Goal: Task Accomplishment & Management: Use online tool/utility

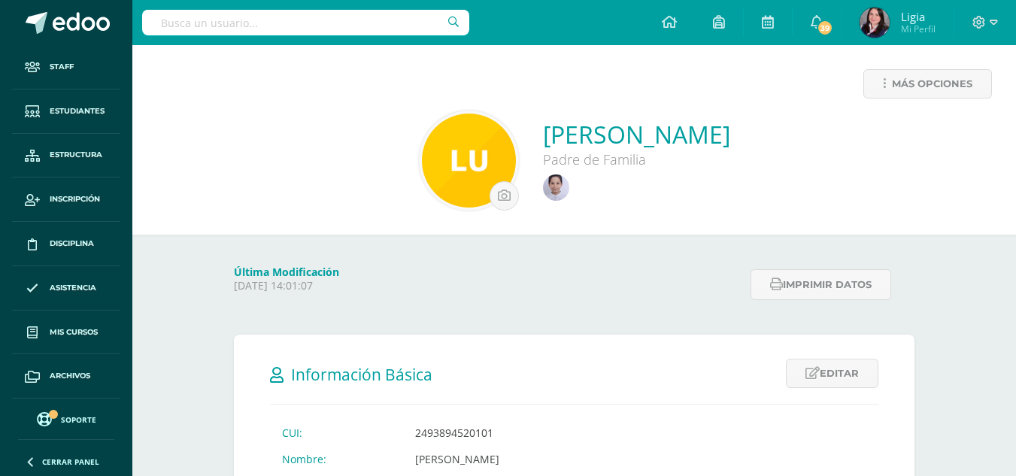
scroll to position [87, 0]
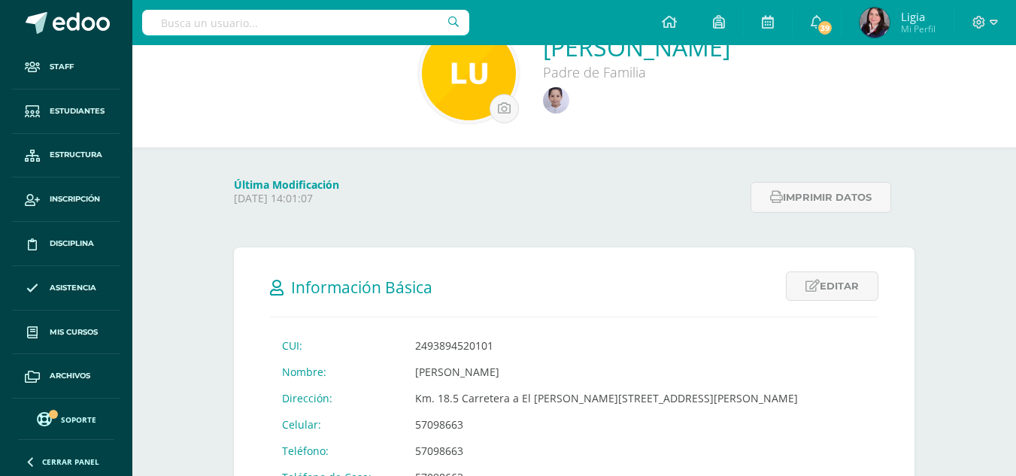
drag, startPoint x: 0, startPoint y: 0, endPoint x: 273, endPoint y: 29, distance: 274.5
click at [273, 29] on input "text" at bounding box center [305, 23] width 327 height 26
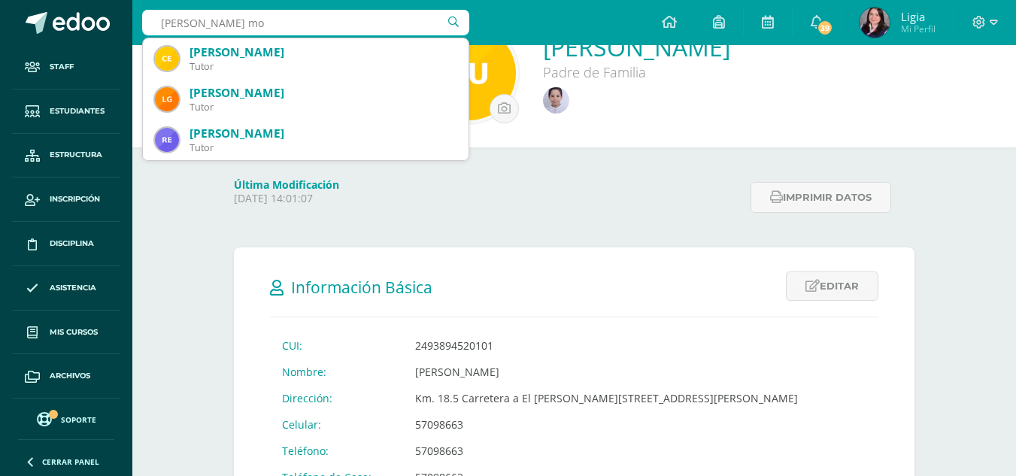
type input "lilia mor"
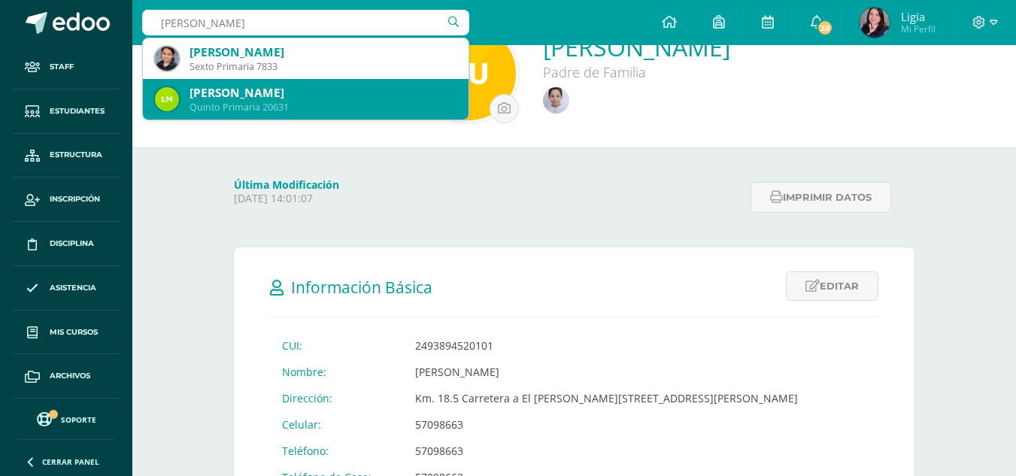
click at [261, 99] on div "[PERSON_NAME]" at bounding box center [323, 93] width 267 height 16
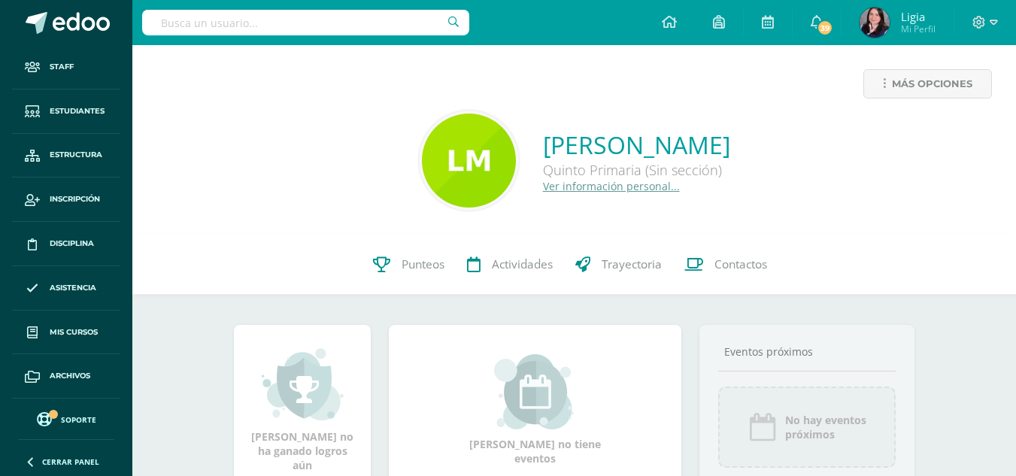
click at [571, 186] on link "Ver información personal..." at bounding box center [611, 186] width 137 height 14
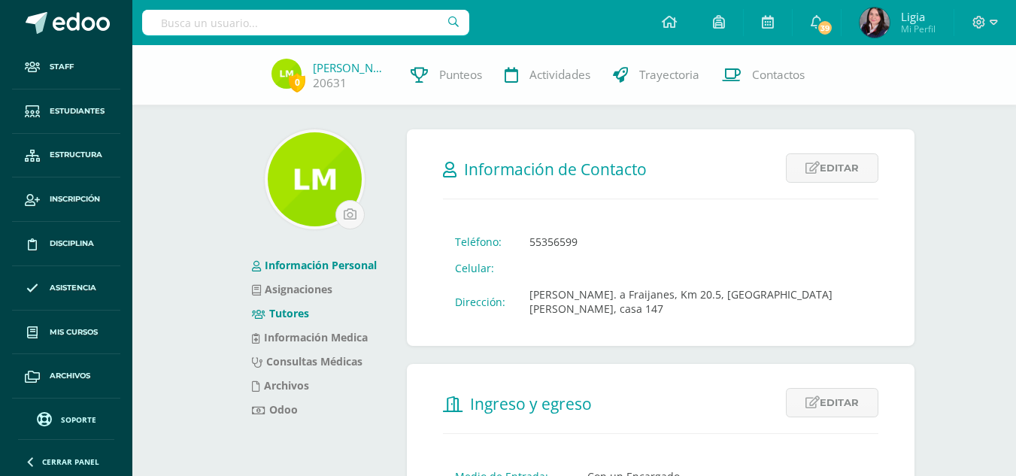
click at [278, 308] on link "Tutores" at bounding box center [280, 313] width 57 height 14
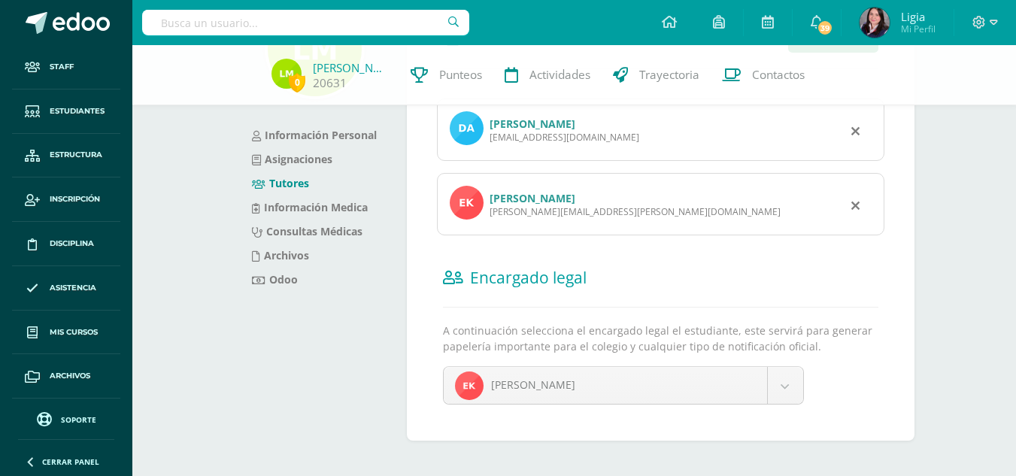
scroll to position [143, 0]
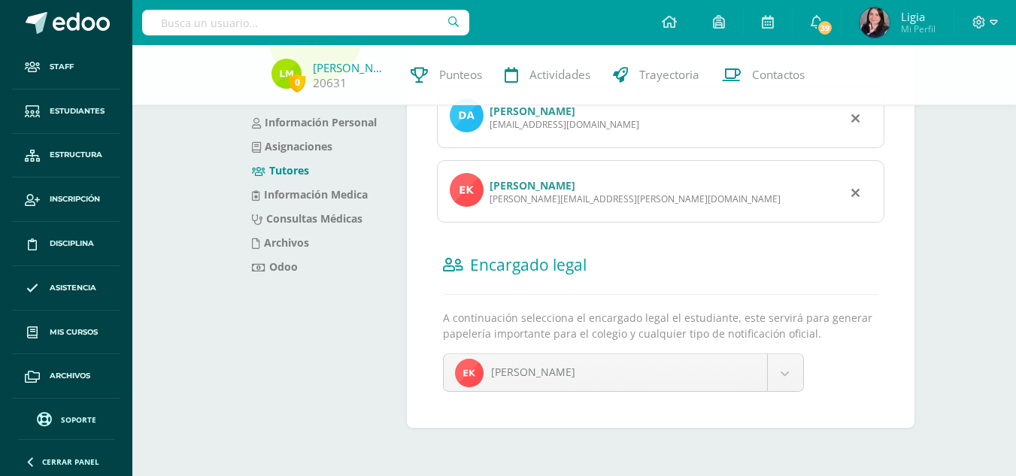
click at [508, 185] on link "[PERSON_NAME]" at bounding box center [533, 185] width 86 height 14
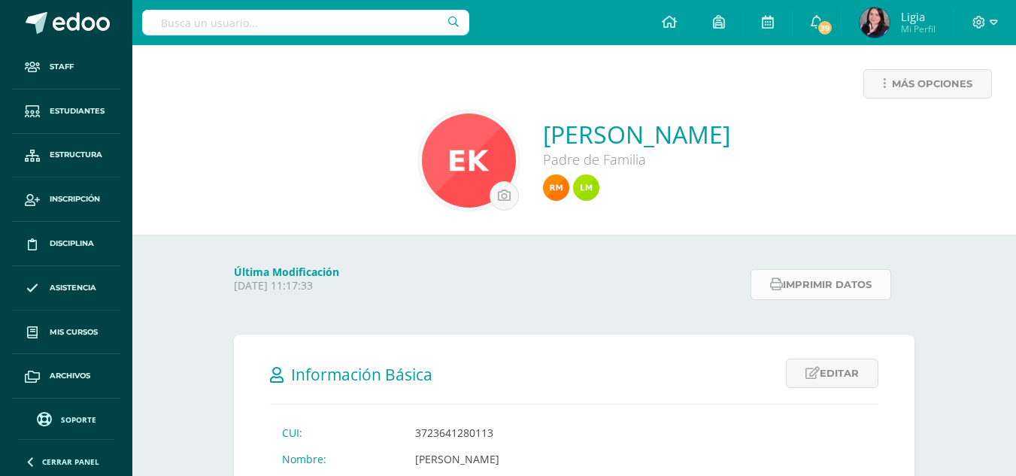
click at [783, 294] on button "Imprimir datos" at bounding box center [821, 284] width 141 height 31
click at [269, 14] on input "text" at bounding box center [305, 23] width 327 height 26
click at [826, 285] on button "Imprimir datos" at bounding box center [821, 284] width 141 height 31
click at [543, 184] on img at bounding box center [556, 188] width 26 height 26
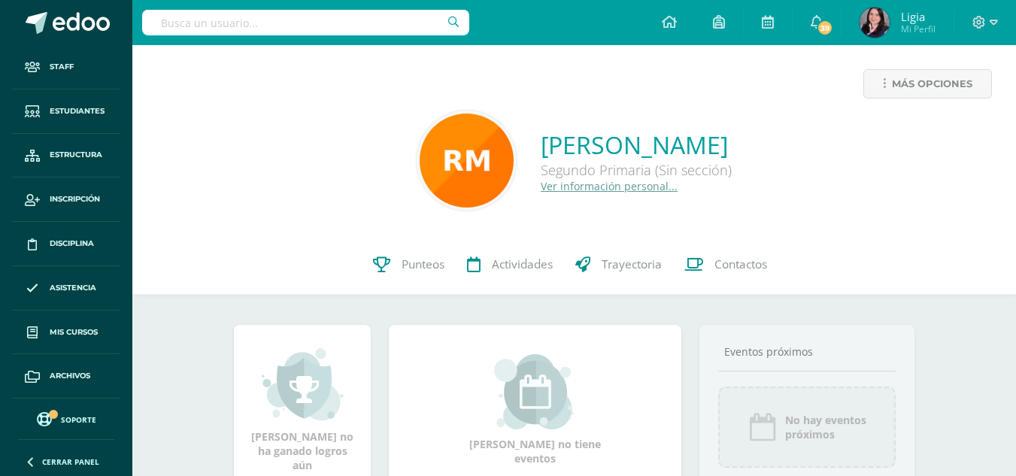
click at [332, 26] on input "text" at bounding box center [305, 23] width 327 height 26
click at [65, 107] on span "Estudiantes" at bounding box center [77, 111] width 55 height 12
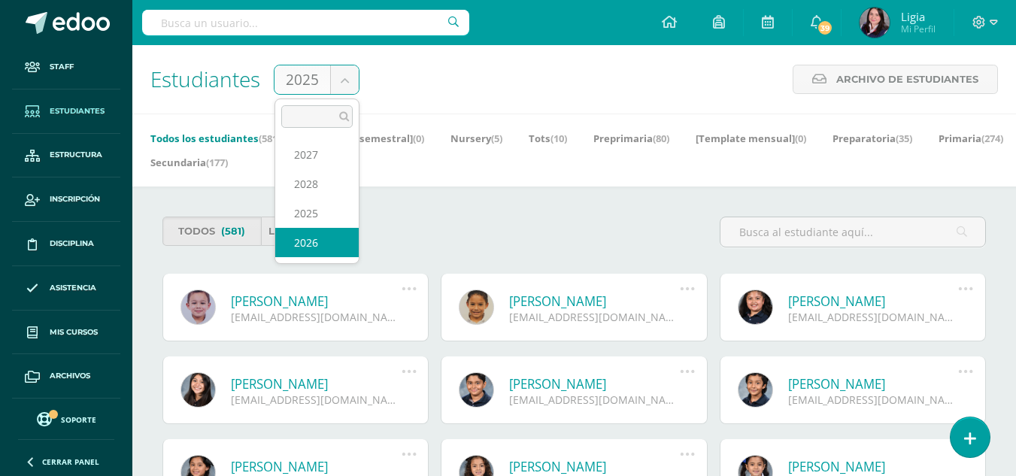
select select "/dashboard/staff/student-members/?cycle=9"
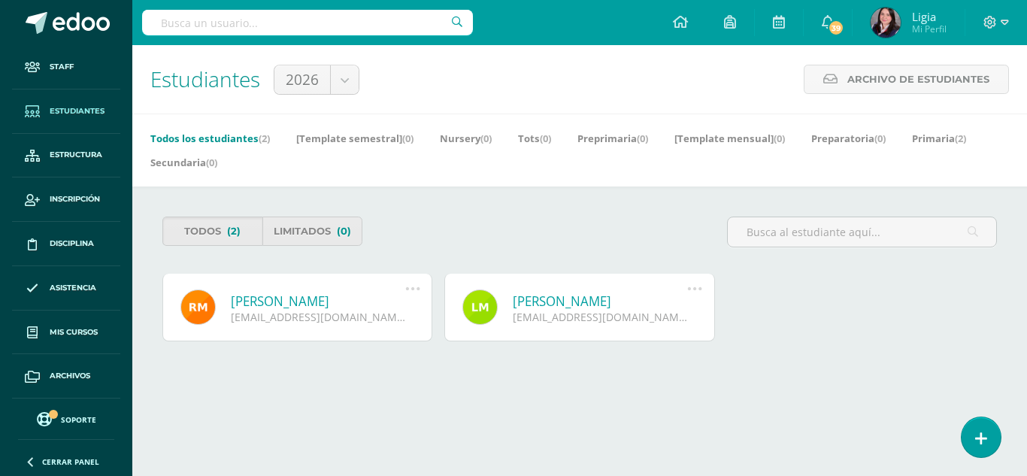
click at [314, 298] on link "[PERSON_NAME]" at bounding box center [318, 301] width 175 height 17
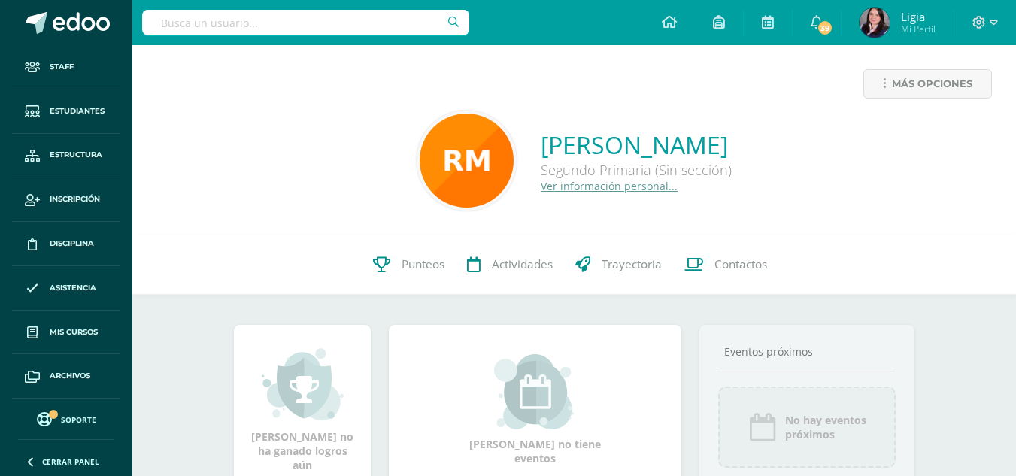
click at [569, 187] on link "Ver información personal..." at bounding box center [609, 186] width 137 height 14
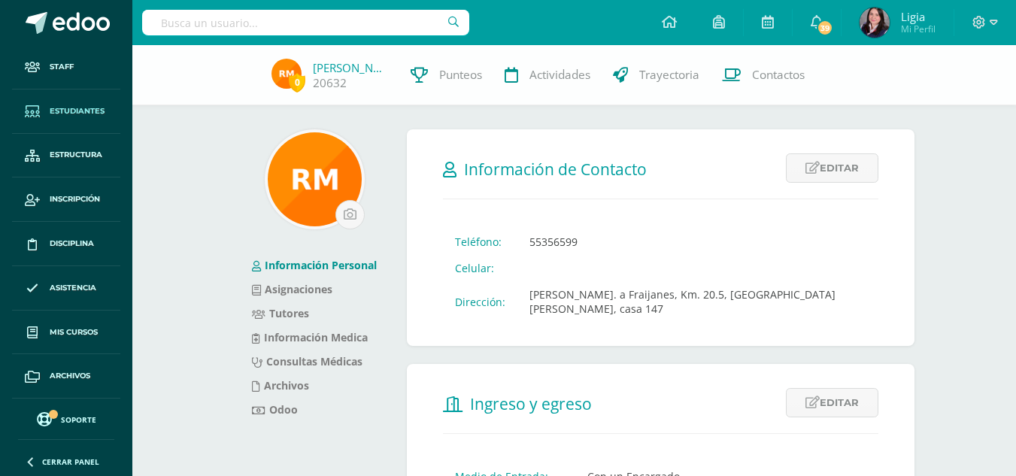
click at [85, 104] on link "Estudiantes" at bounding box center [66, 112] width 108 height 44
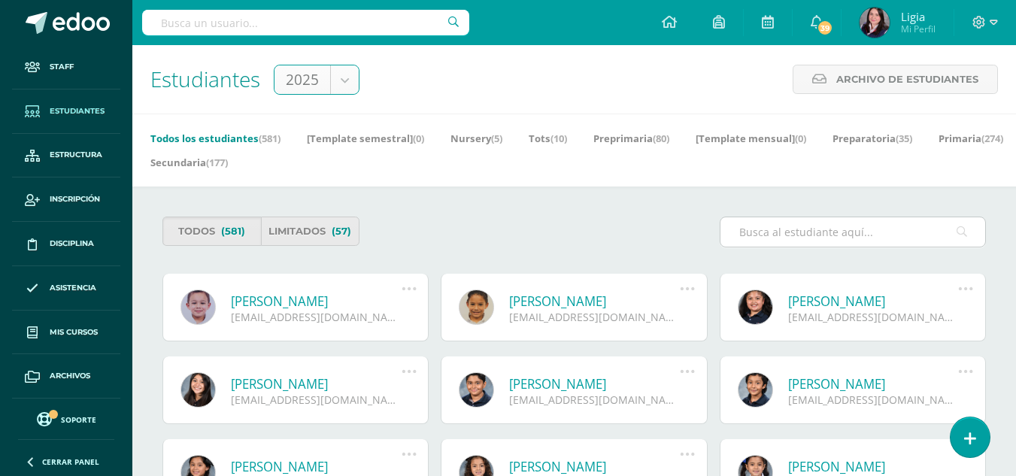
click at [771, 230] on input "text" at bounding box center [853, 231] width 265 height 29
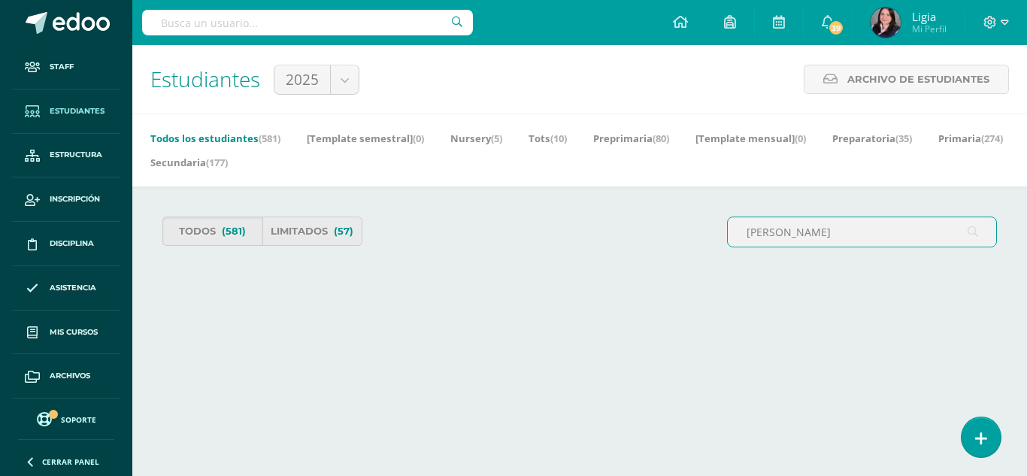
type input "rafael"
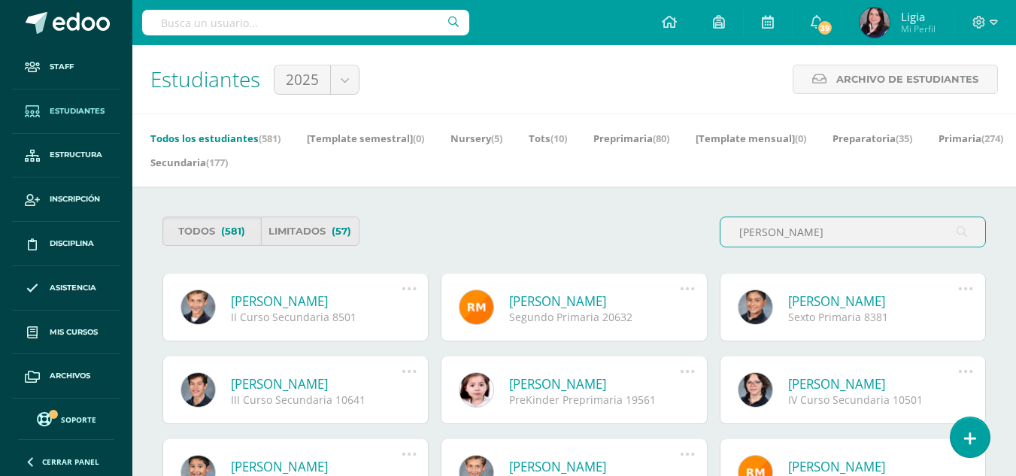
drag, startPoint x: 680, startPoint y: 232, endPoint x: 653, endPoint y: 230, distance: 27.1
click at [665, 232] on div "Todos (581) Limitados (57) rafael" at bounding box center [574, 238] width 836 height 43
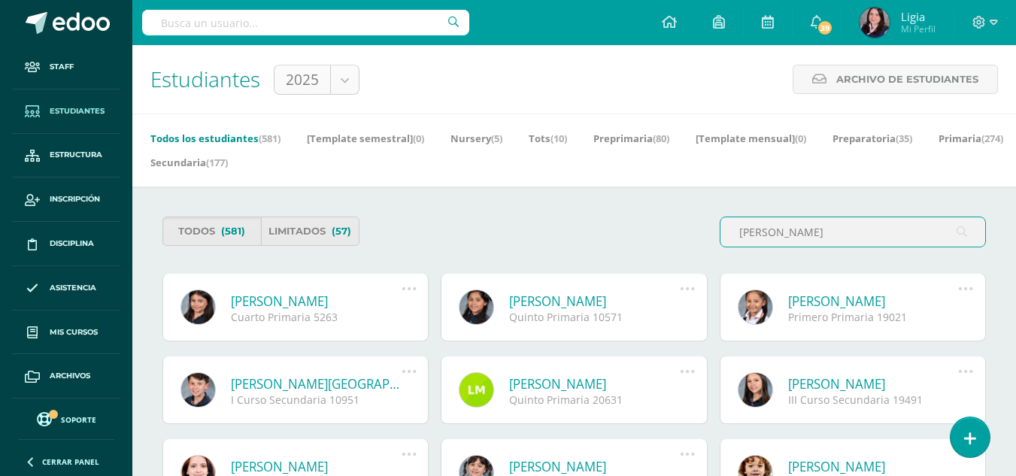
type input "lilia"
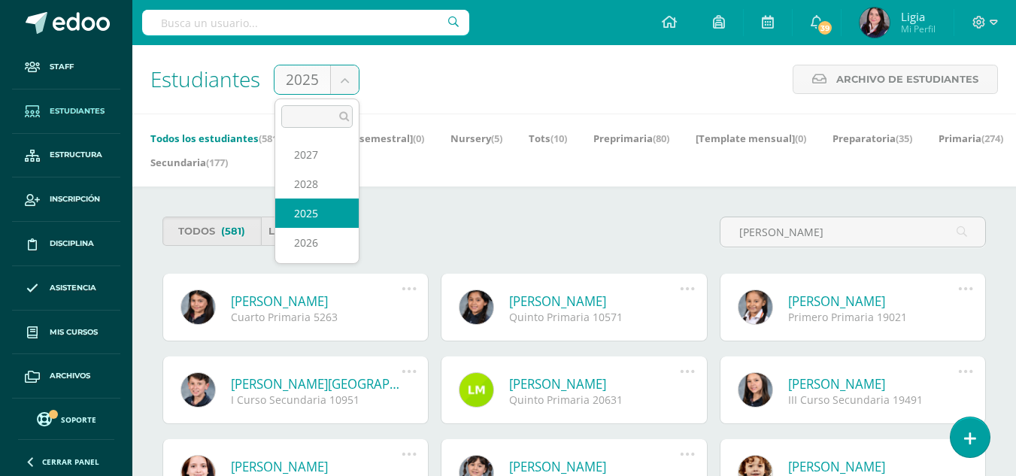
select select "/dashboard/staff/student-members/?cycle=9"
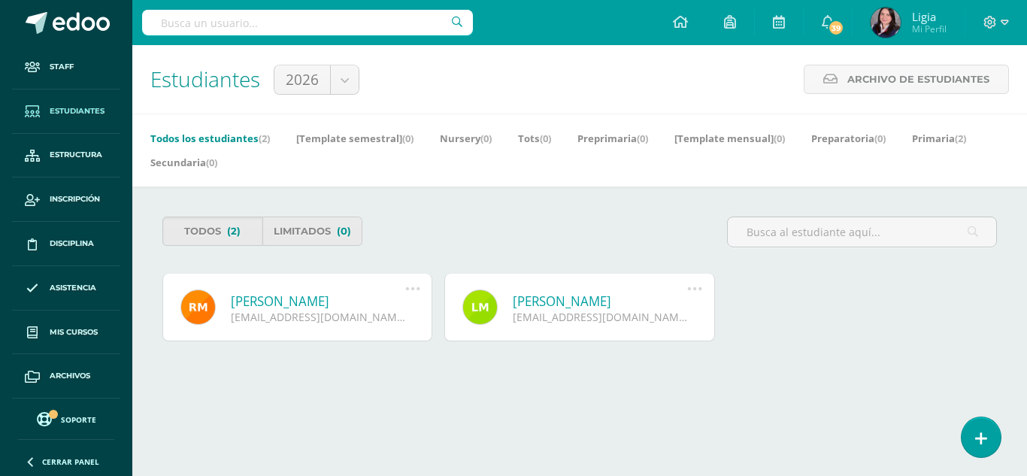
click at [536, 299] on link "[PERSON_NAME]" at bounding box center [600, 301] width 175 height 17
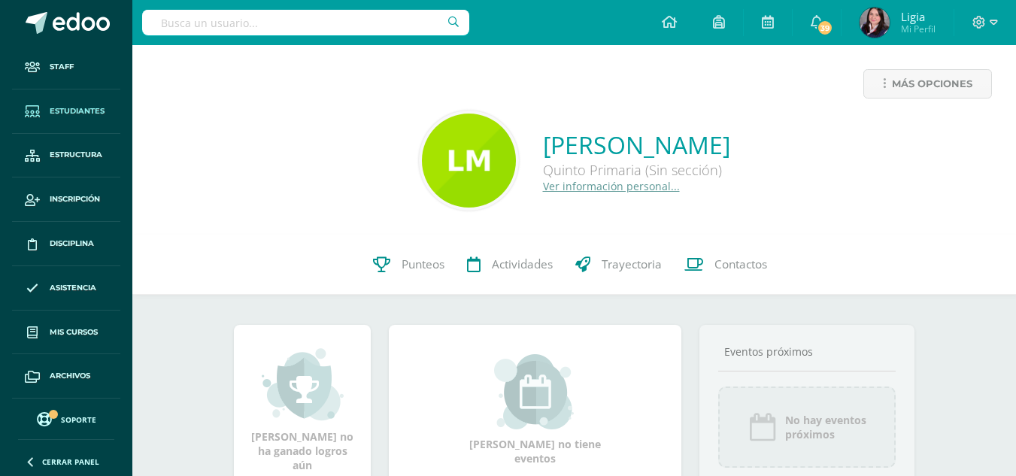
click at [71, 105] on span "Estudiantes" at bounding box center [77, 111] width 55 height 12
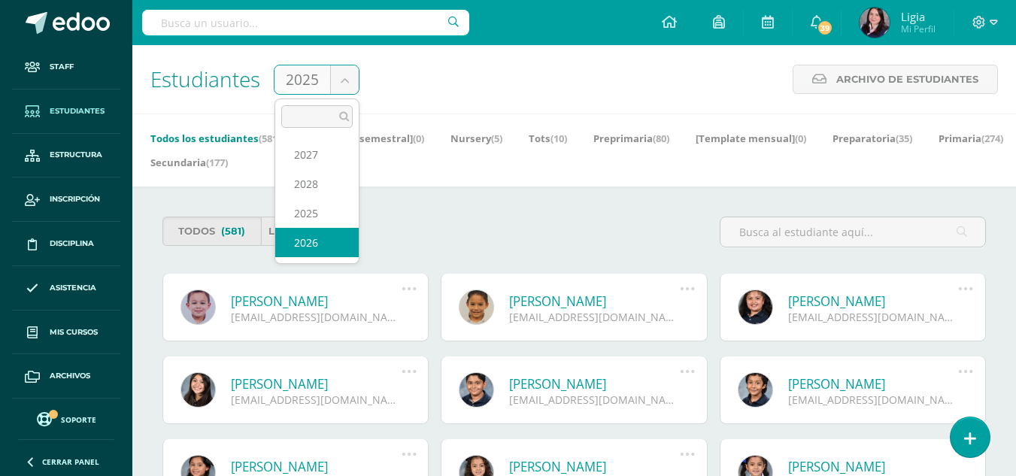
select select "/dashboard/staff/student-members/?cycle=9"
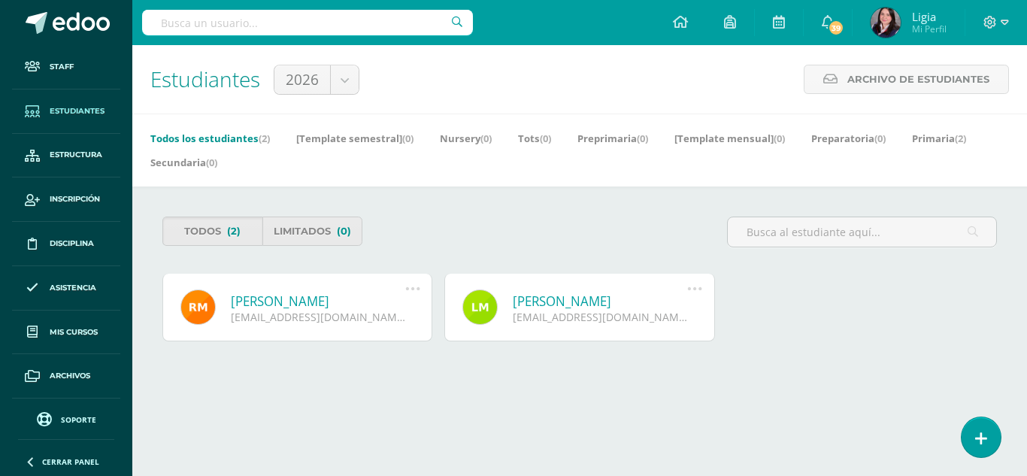
click at [528, 299] on link "[PERSON_NAME]" at bounding box center [600, 301] width 175 height 17
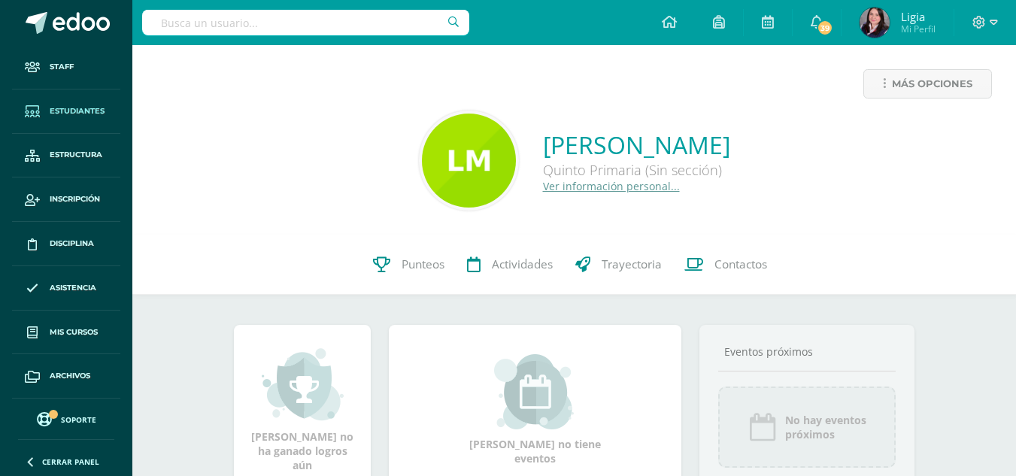
click at [89, 108] on span "Estudiantes" at bounding box center [77, 111] width 55 height 12
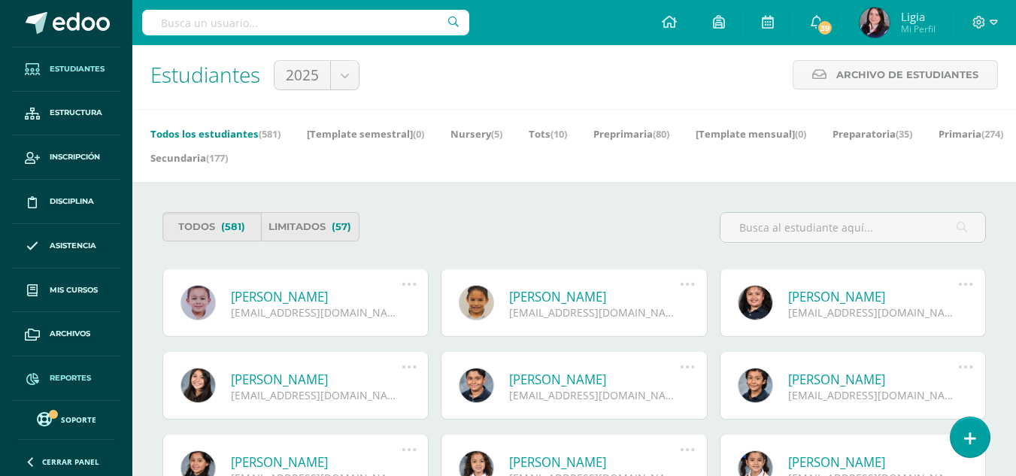
scroll to position [150, 0]
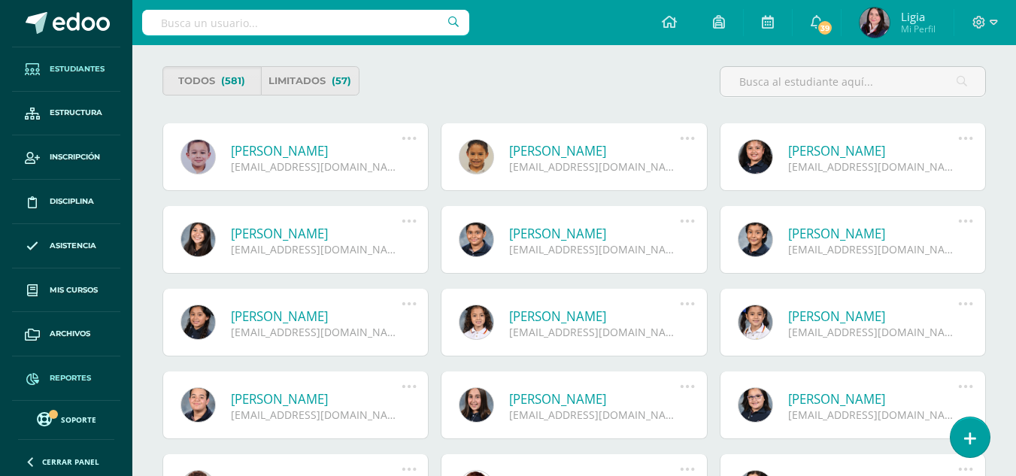
click at [71, 375] on span "Reportes" at bounding box center [70, 378] width 41 height 12
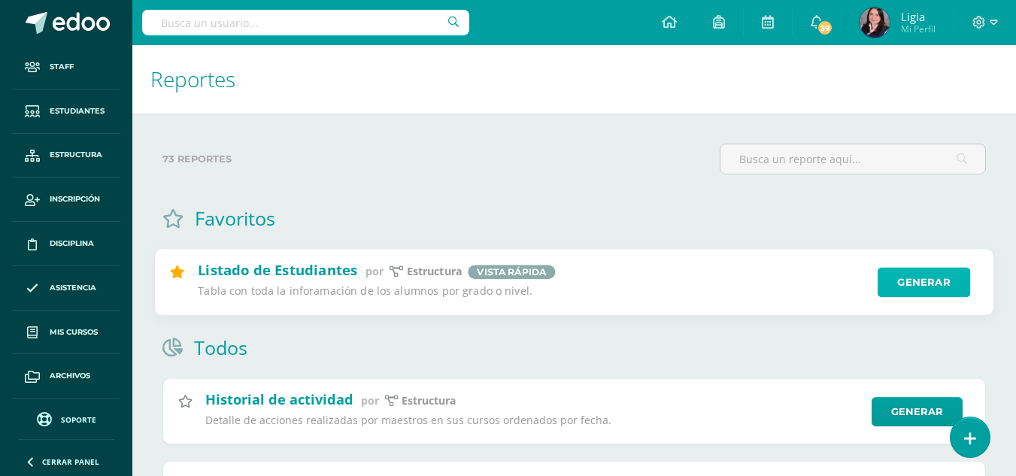
click at [900, 287] on link "Generar" at bounding box center [924, 283] width 93 height 30
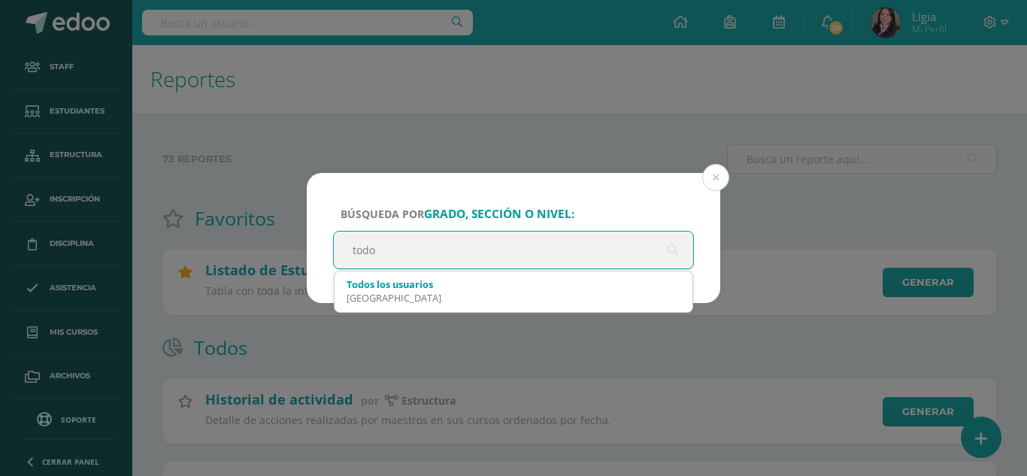
type input "todos"
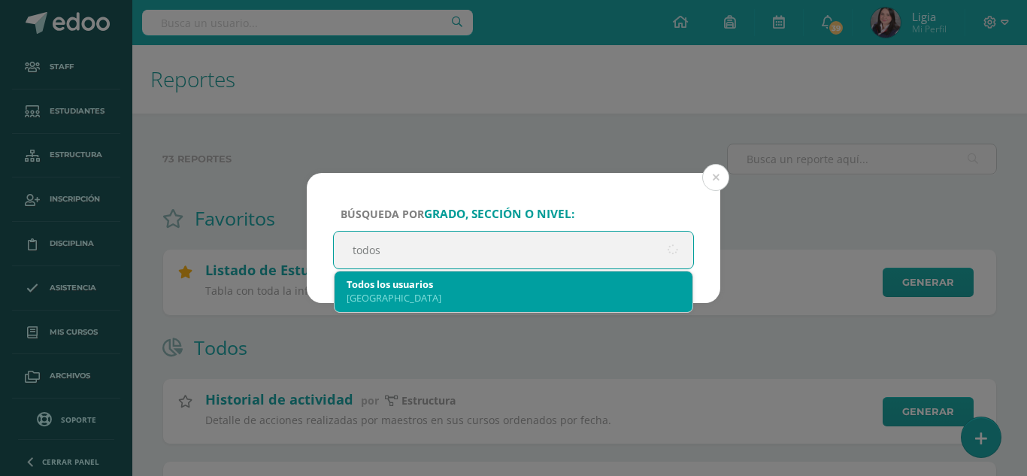
click at [414, 281] on div "Todos los usuarios" at bounding box center [514, 285] width 334 height 14
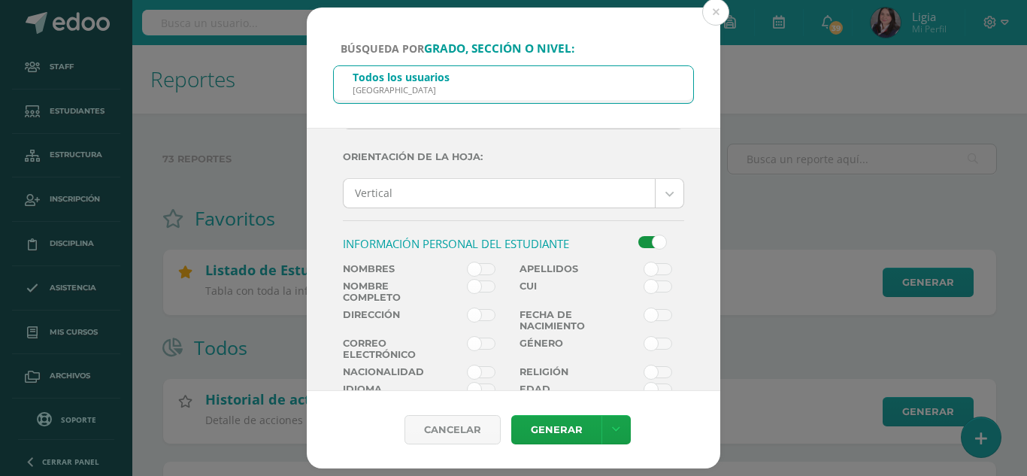
scroll to position [150, 0]
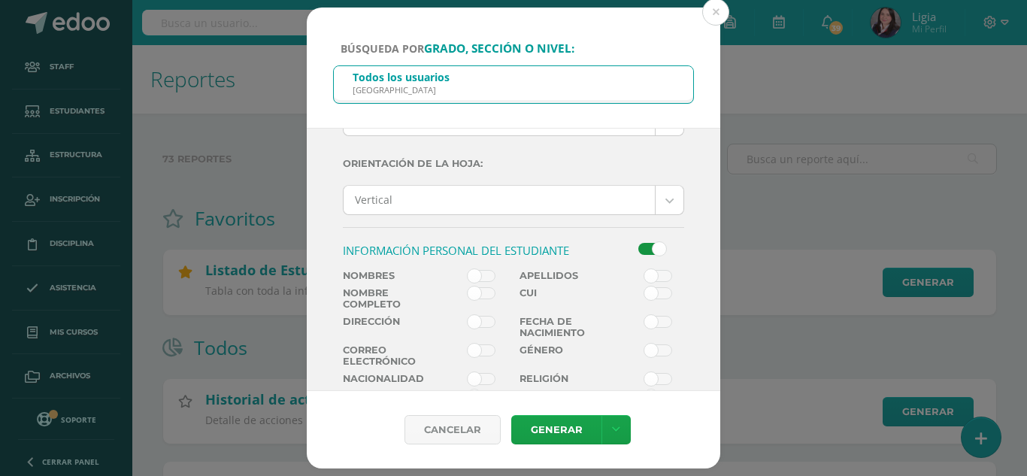
click at [483, 273] on span at bounding box center [482, 276] width 28 height 12
click at [0, 0] on input "checkbox" at bounding box center [0, 0] width 0 height 0
click at [653, 270] on span at bounding box center [659, 276] width 28 height 12
click at [0, 0] on input "checkbox" at bounding box center [0, 0] width 0 height 0
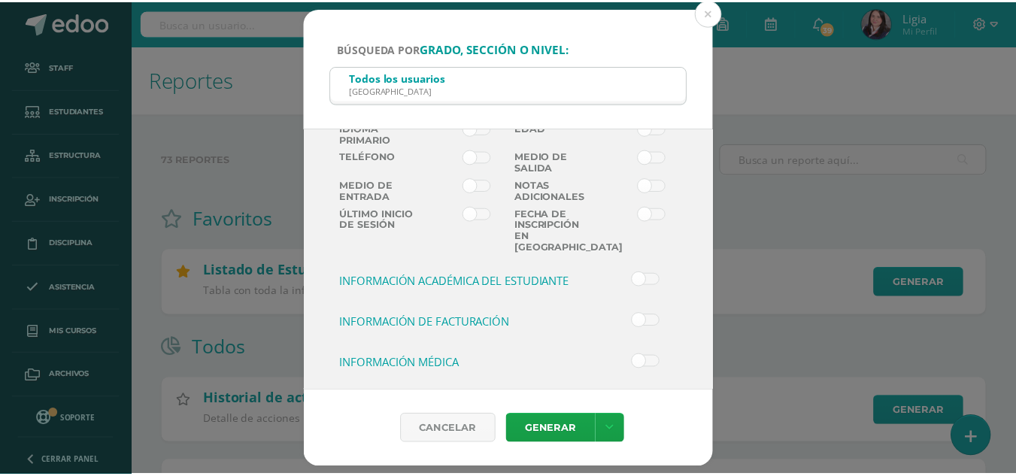
scroll to position [453, 0]
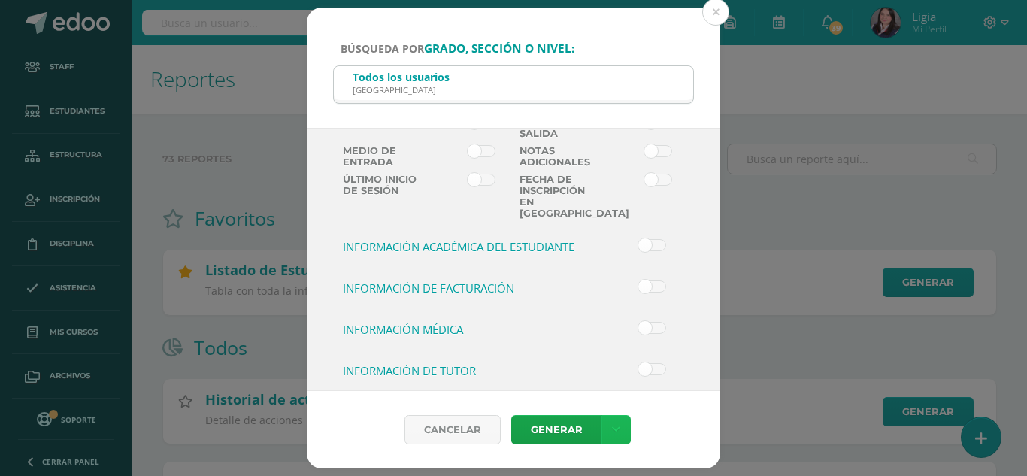
click at [613, 430] on icon at bounding box center [616, 429] width 8 height 13
click at [597, 332] on link "Descargar como HTML" at bounding box center [616, 332] width 160 height 23
click at [713, 8] on button at bounding box center [716, 11] width 27 height 27
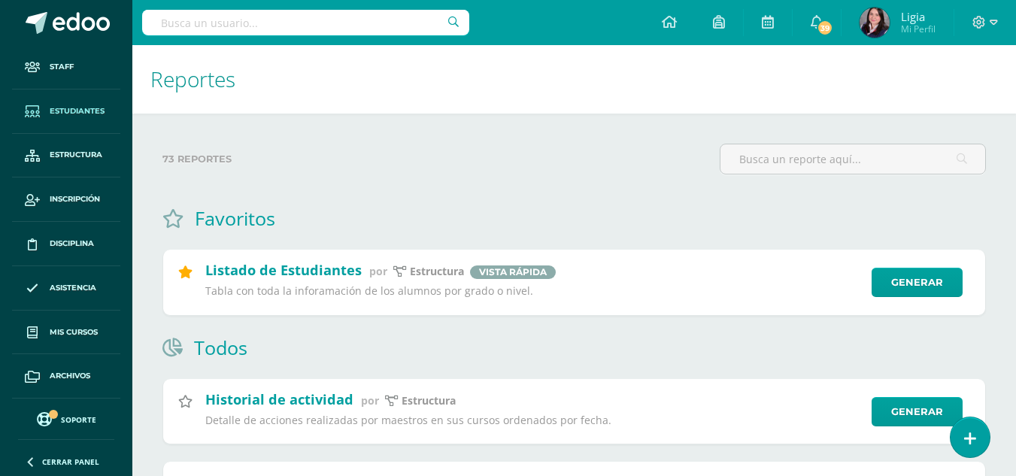
click at [77, 104] on link "Estudiantes" at bounding box center [66, 112] width 108 height 44
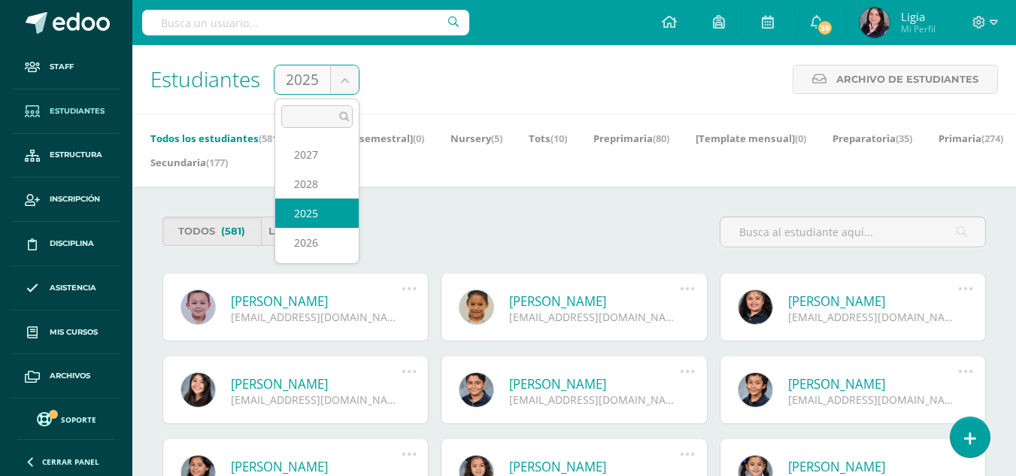
select select "/dashboard/staff/student-members/?cycle=9"
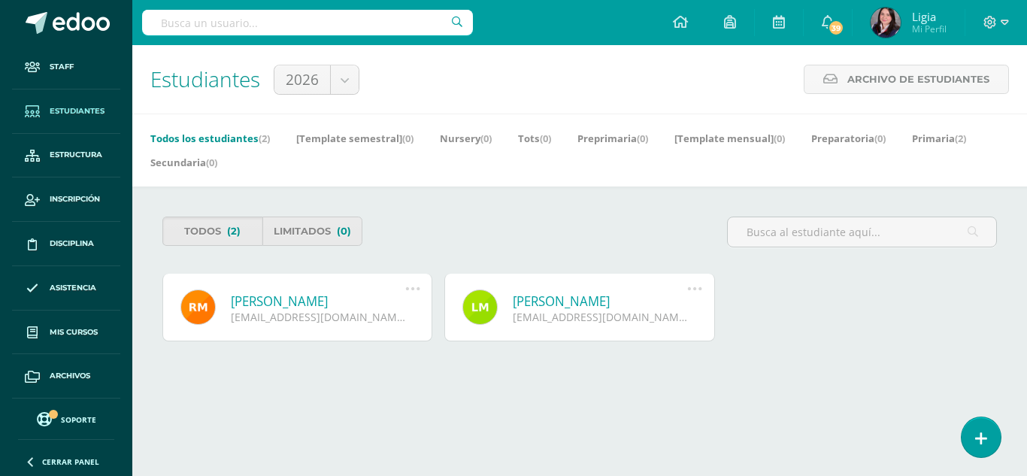
click at [411, 286] on icon at bounding box center [413, 289] width 17 height 17
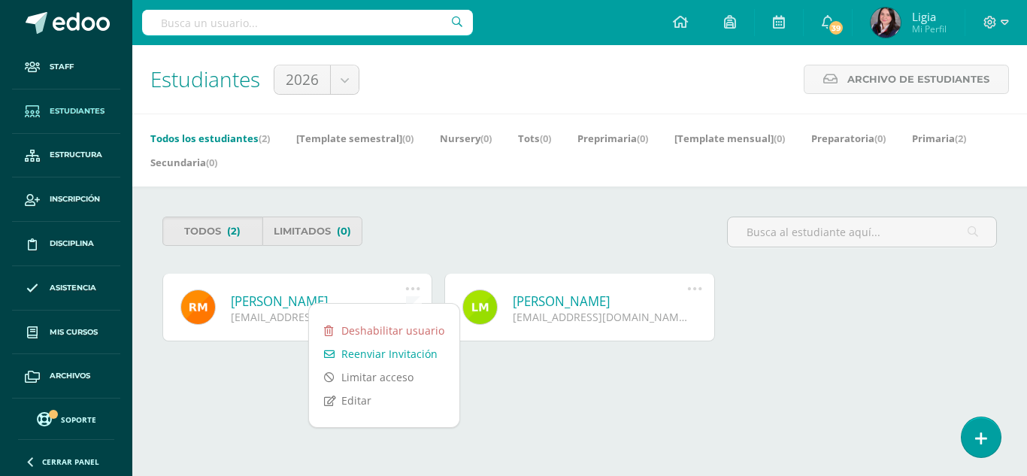
click at [575, 386] on span at bounding box center [580, 376] width 60 height 38
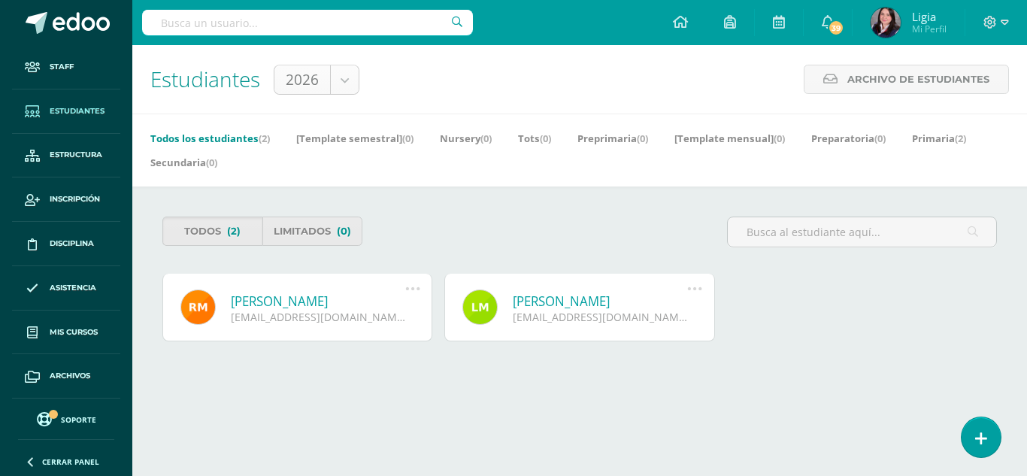
click at [350, 80] on body "Staff Estudiantes Estructura Inscripción Disciplina Asistencia Mis cursos Archi…" at bounding box center [513, 212] width 1027 height 425
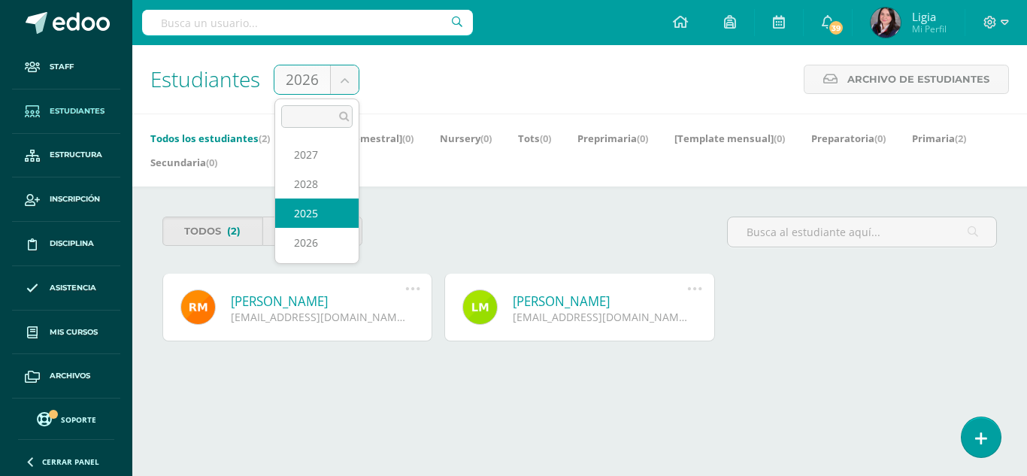
select select "/dashboard/staff/student-members/?cycle=8"
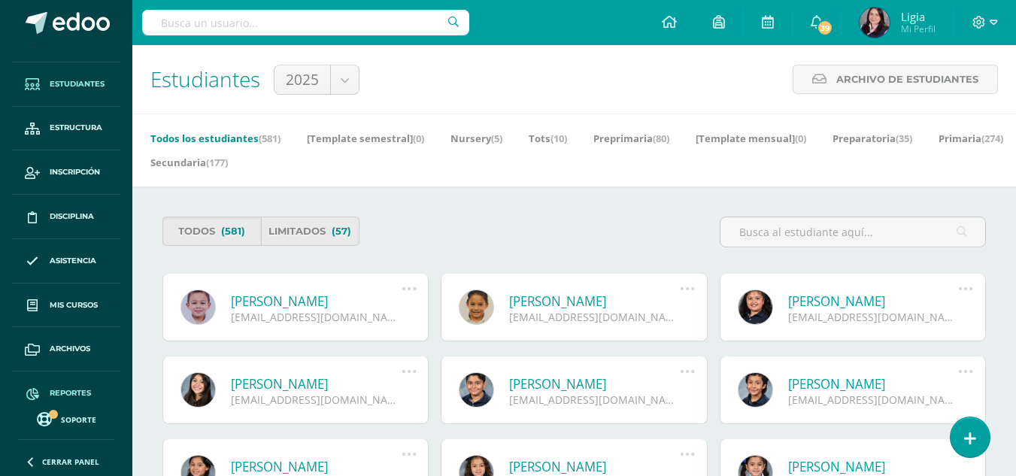
scroll to position [42, 0]
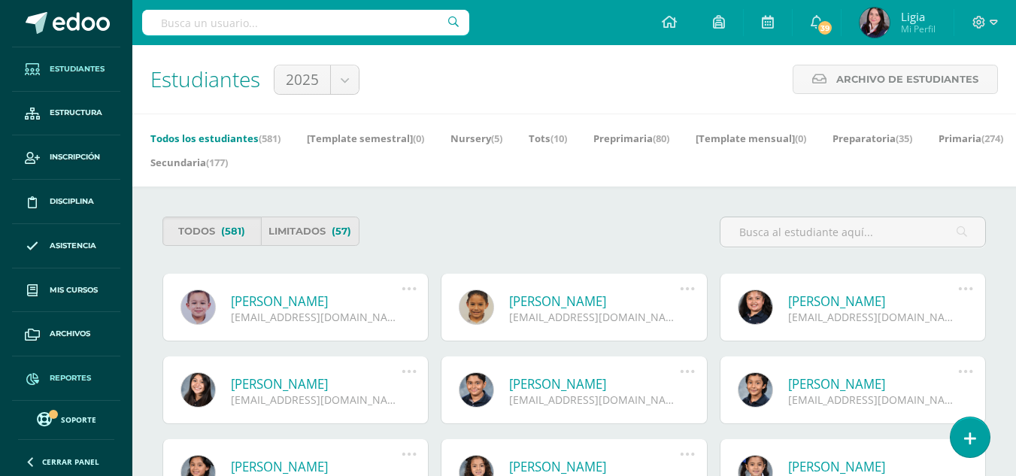
click at [71, 376] on span "Reportes" at bounding box center [70, 378] width 41 height 12
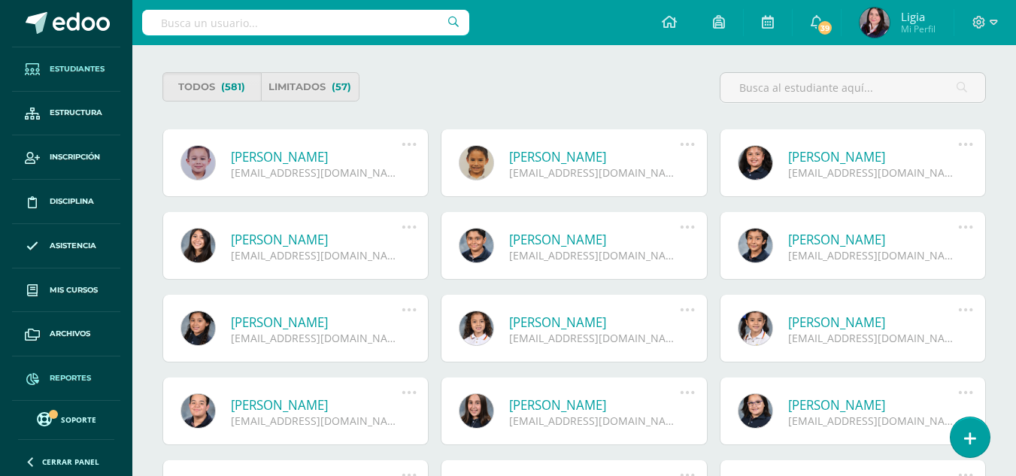
scroll to position [150, 0]
